Goal: Task Accomplishment & Management: Manage account settings

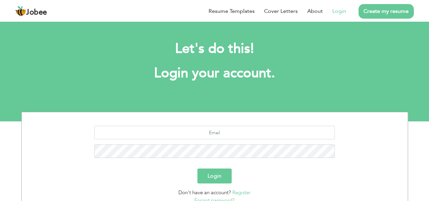
click at [342, 6] on li "Login" at bounding box center [334, 11] width 23 height 18
click at [342, 9] on link "Login" at bounding box center [340, 11] width 14 height 8
click at [341, 10] on link "Login" at bounding box center [340, 11] width 14 height 8
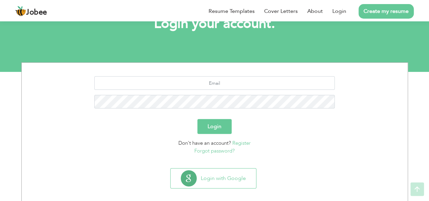
scroll to position [56, 0]
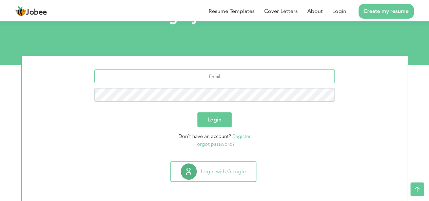
click at [211, 73] on input "text" at bounding box center [214, 77] width 241 height 14
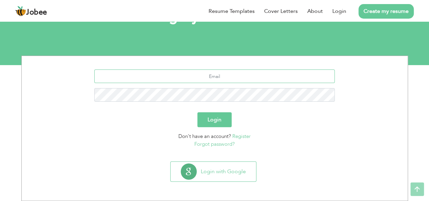
scroll to position [0, 0]
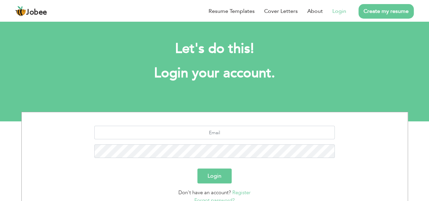
click at [342, 11] on link "Login" at bounding box center [340, 11] width 14 height 8
click at [206, 128] on input "text" at bounding box center [214, 133] width 241 height 14
type input "afzal.cei@gmail.com"
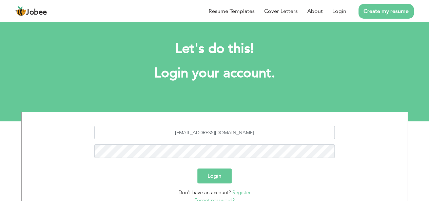
click at [219, 173] on button "Login" at bounding box center [214, 176] width 34 height 15
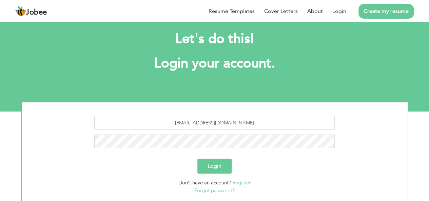
scroll to position [10, 0]
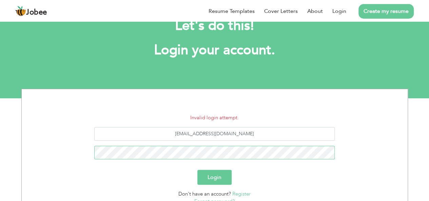
scroll to position [24, 0]
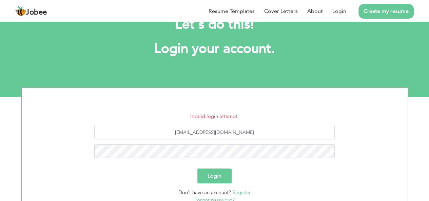
click at [216, 178] on button "Login" at bounding box center [214, 176] width 34 height 15
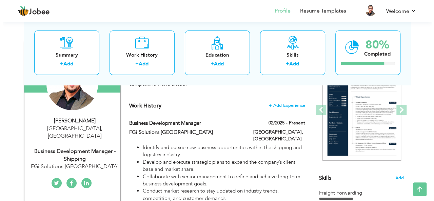
scroll to position [86, 0]
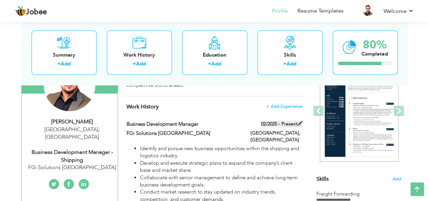
click at [301, 124] on span at bounding box center [300, 123] width 5 height 5
type input "Business Development Manager"
type input "FGi Solutions [GEOGRAPHIC_DATA]"
type input "02/2025"
type input "[GEOGRAPHIC_DATA]"
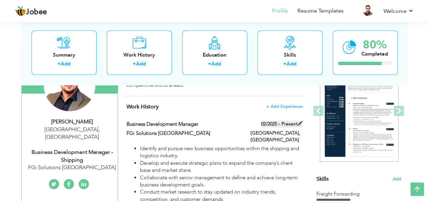
type input "[GEOGRAPHIC_DATA]"
checkbox input "true"
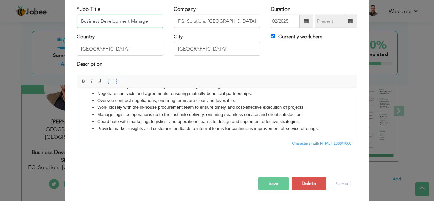
scroll to position [41, 0]
click at [302, 180] on button "Delete" at bounding box center [309, 184] width 35 height 14
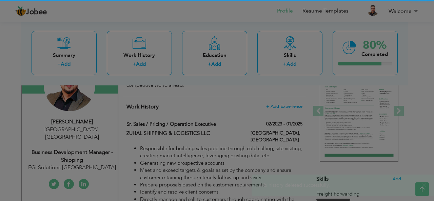
scroll to position [0, 0]
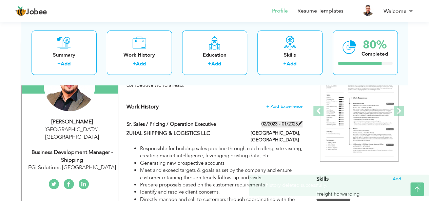
click at [301, 123] on span at bounding box center [300, 123] width 5 height 5
type input "Sr. Sales / Pricing / Operation Executive"
type input "ZUHAL SHIPPING & LOGISTICS LLC"
type input "02/2023"
type input "01/2025"
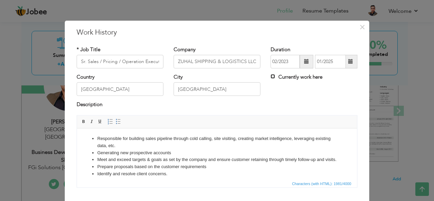
drag, startPoint x: 270, startPoint y: 76, endPoint x: 278, endPoint y: 86, distance: 12.5
click at [278, 86] on div "Currently work here" at bounding box center [314, 81] width 97 height 14
drag, startPoint x: 278, startPoint y: 86, endPoint x: 272, endPoint y: 76, distance: 11.7
click at [272, 76] on div "Currently work here" at bounding box center [314, 81] width 97 height 14
click at [271, 77] on input "Currently work here" at bounding box center [273, 76] width 4 height 4
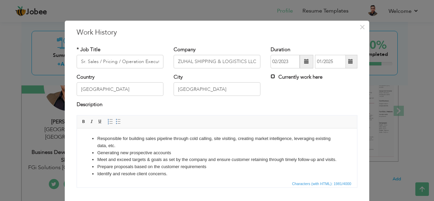
checkbox input "true"
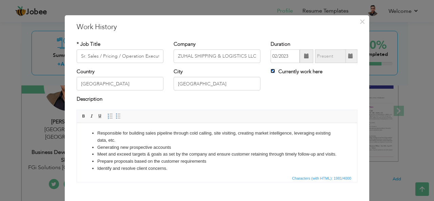
scroll to position [5, 0]
click at [134, 55] on input "Sr. Sales / Pricing / Operation Executive" at bounding box center [120, 57] width 87 height 14
click at [140, 56] on input "Sr. Sales / Pricing / Operation Executive" at bounding box center [120, 57] width 87 height 14
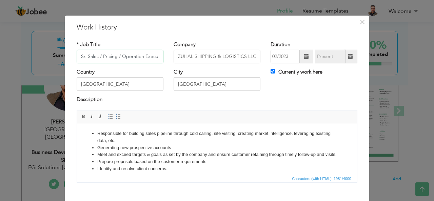
click at [130, 57] on input "Sr. Sales / Pricing / Operation Executive" at bounding box center [120, 57] width 87 height 14
click at [147, 55] on input "Sr. Sales / Pricing / Logistic Executive" at bounding box center [120, 57] width 87 height 14
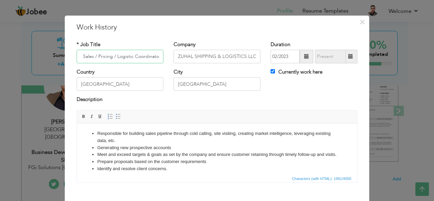
type input "Sr. Sales / Pricing / Logistic Coordinator"
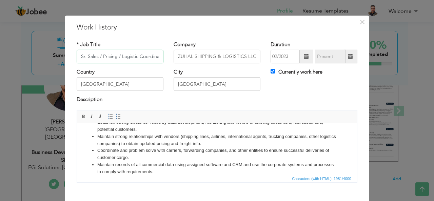
scroll to position [41, 0]
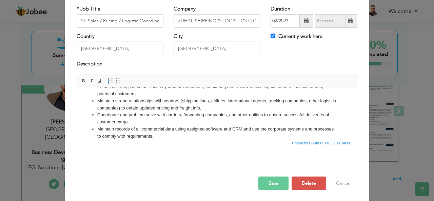
click at [271, 183] on button "Save" at bounding box center [274, 184] width 30 height 14
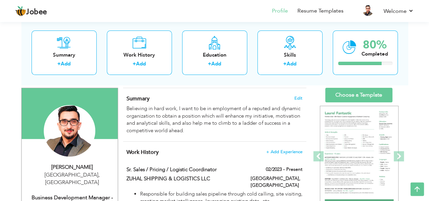
scroll to position [36, 0]
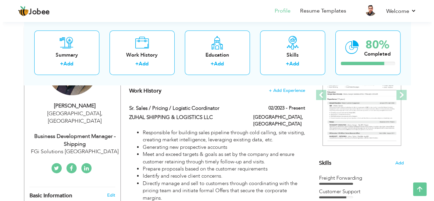
scroll to position [102, 0]
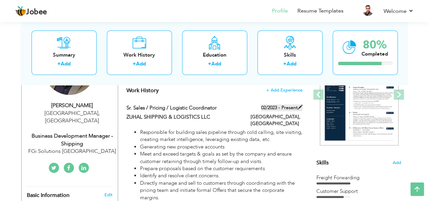
click at [301, 106] on span at bounding box center [300, 107] width 5 height 5
type input "Sr. Sales / Pricing / Logistic Coordinator"
type input "ZUHAL SHIPPING & LOGISTICS LLC"
type input "02/2023"
type input "[GEOGRAPHIC_DATA]"
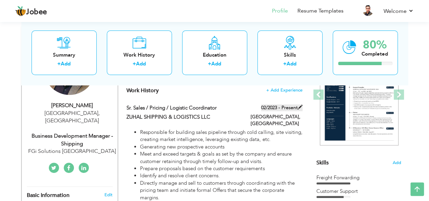
type input "[GEOGRAPHIC_DATA]"
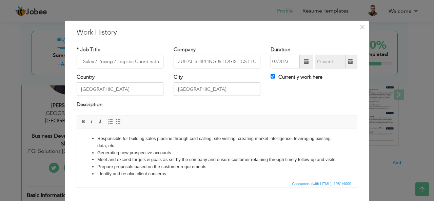
scroll to position [0, 0]
click at [291, 78] on label "Currently work here" at bounding box center [297, 77] width 52 height 7
click at [275, 78] on input "Currently work here" at bounding box center [273, 76] width 4 height 4
checkbox input "false"
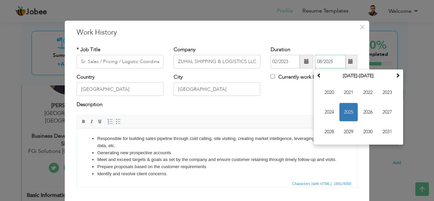
click at [340, 63] on input "08/2025" at bounding box center [330, 62] width 31 height 14
click at [347, 111] on span "2025" at bounding box center [349, 112] width 18 height 18
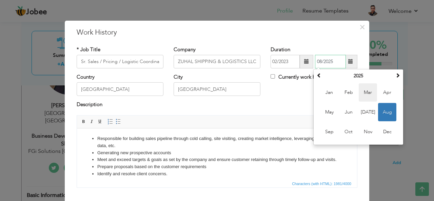
click at [365, 90] on span "Mar" at bounding box center [368, 92] width 18 height 18
type input "03/2025"
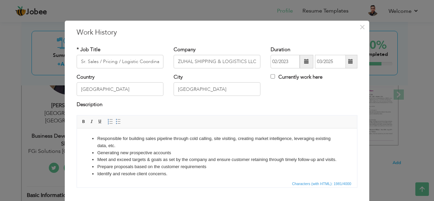
click at [309, 100] on div "Country [GEOGRAPHIC_DATA] City [GEOGRAPHIC_DATA] Currently work here" at bounding box center [217, 87] width 291 height 27
drag, startPoint x: 346, startPoint y: 227, endPoint x: 197, endPoint y: 155, distance: 165.6
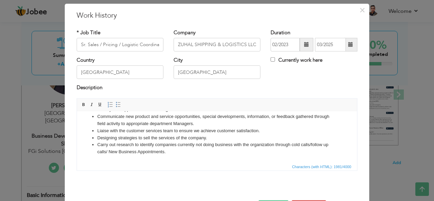
scroll to position [41, 0]
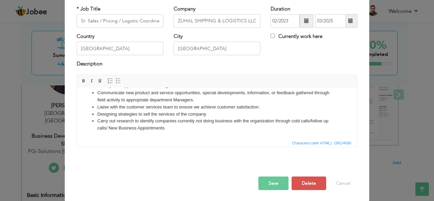
click at [269, 177] on button "Save" at bounding box center [274, 184] width 30 height 14
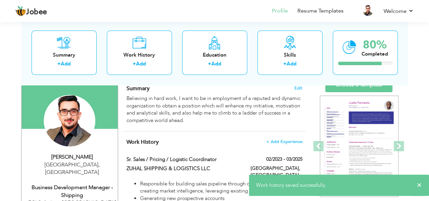
scroll to position [0, 0]
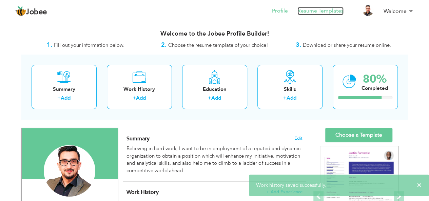
click at [314, 8] on link "Resume Templates" at bounding box center [321, 11] width 46 height 8
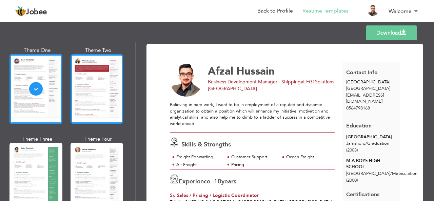
scroll to position [37, 0]
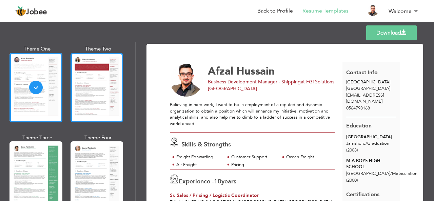
click at [101, 99] on div at bounding box center [97, 88] width 53 height 70
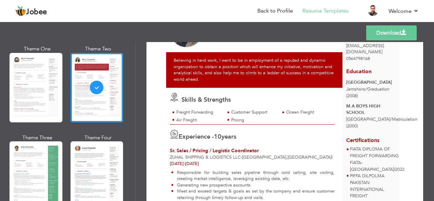
scroll to position [0, 0]
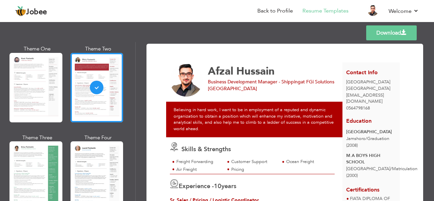
click at [391, 33] on link "Download" at bounding box center [391, 32] width 51 height 15
